Goal: Information Seeking & Learning: Learn about a topic

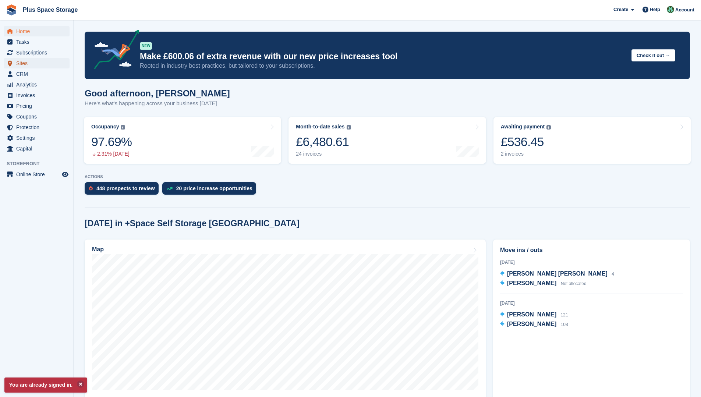
click at [26, 65] on span "Sites" at bounding box center [38, 63] width 44 height 10
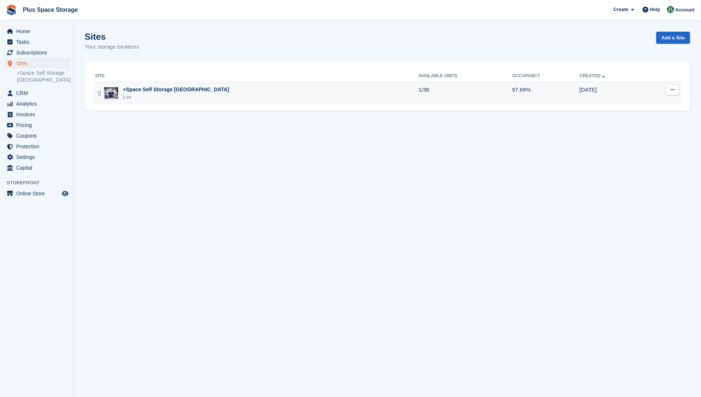
click at [160, 94] on div "Live" at bounding box center [176, 97] width 106 height 7
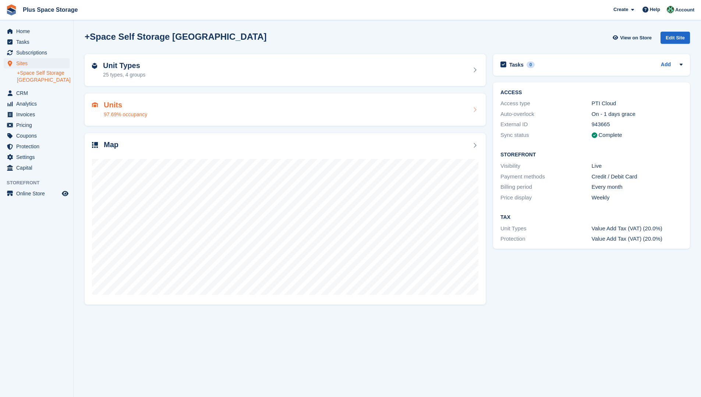
click at [117, 105] on h2 "Units" at bounding box center [125, 105] width 43 height 8
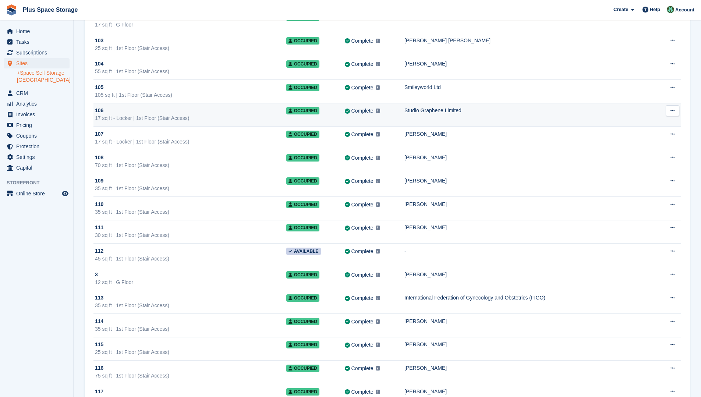
scroll to position [442, 0]
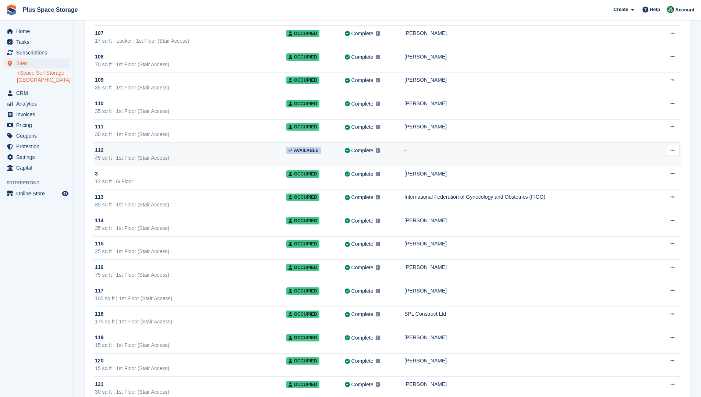
click at [207, 156] on div "45 sq ft | 1st Floor (Stair Access)" at bounding box center [190, 158] width 191 height 8
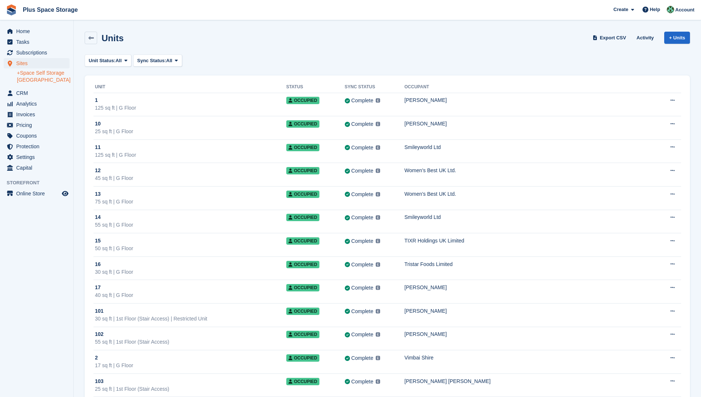
scroll to position [441, 0]
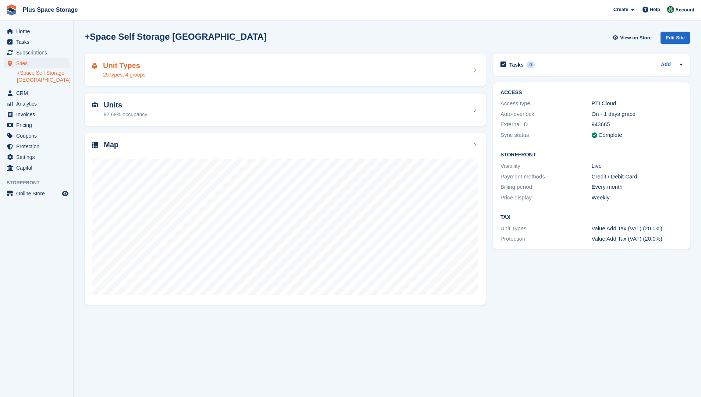
click at [119, 73] on div "25 types, 4 groups" at bounding box center [124, 75] width 42 height 8
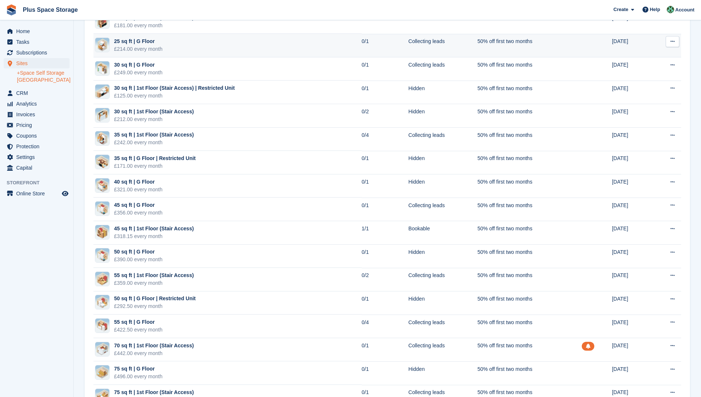
scroll to position [184, 0]
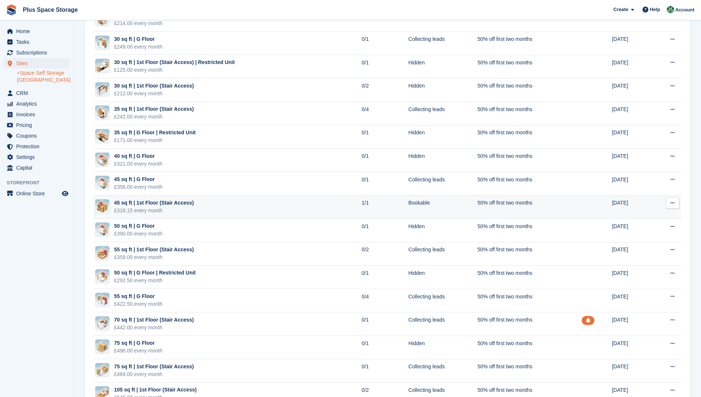
click at [164, 207] on div "£318.15 every month" at bounding box center [154, 211] width 80 height 8
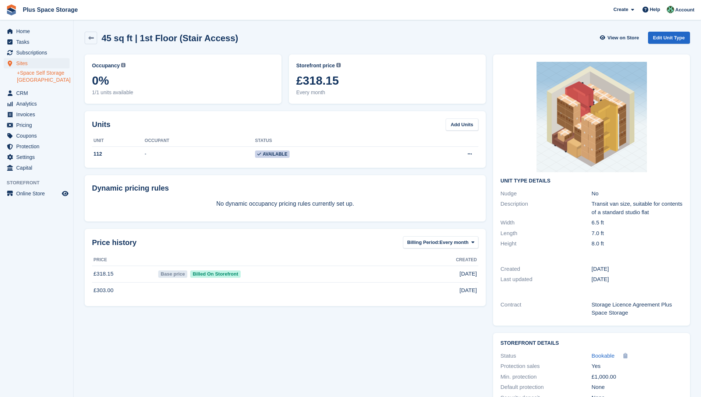
drag, startPoint x: 408, startPoint y: 209, endPoint x: 403, endPoint y: 208, distance: 4.8
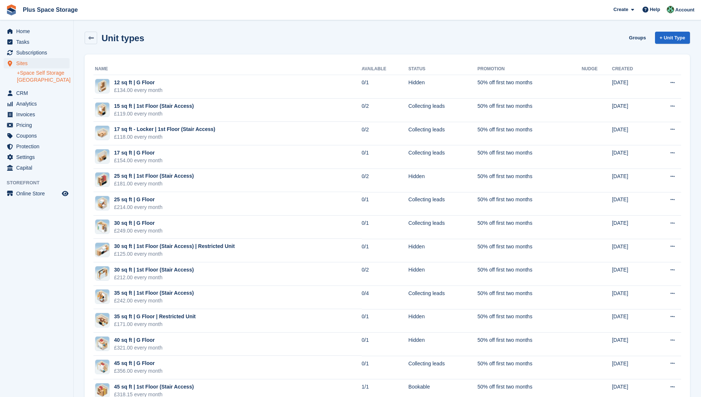
scroll to position [191, 0]
